Goal: Browse casually

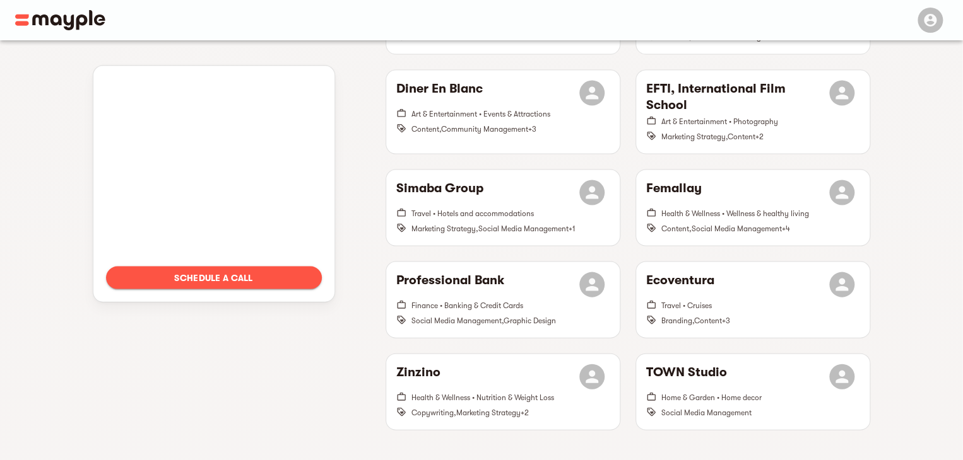
scroll to position [1221, 0]
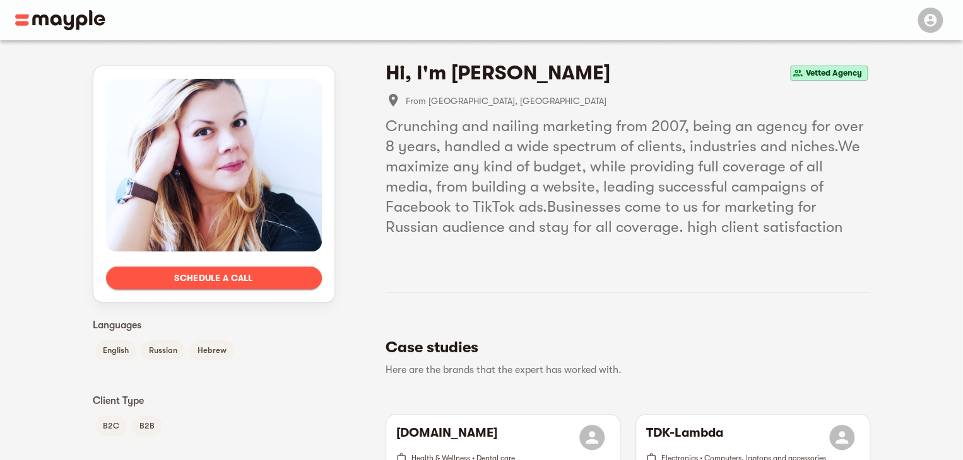
scroll to position [16, 0]
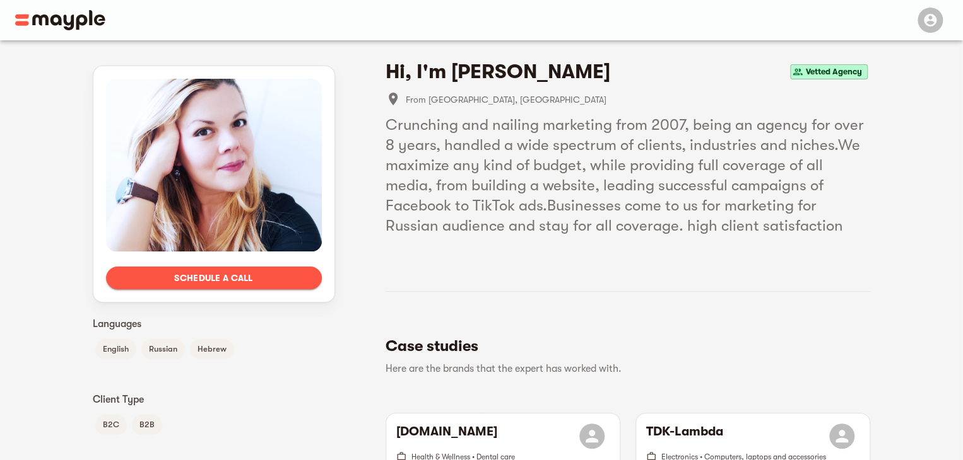
click at [837, 72] on span "Vetted Agency" at bounding box center [833, 71] width 66 height 15
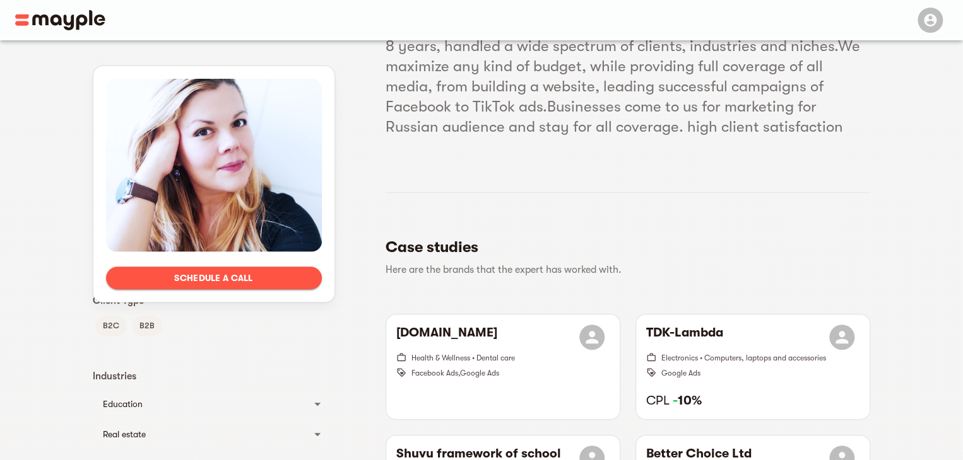
scroll to position [0, 0]
